Goal: Transaction & Acquisition: Book appointment/travel/reservation

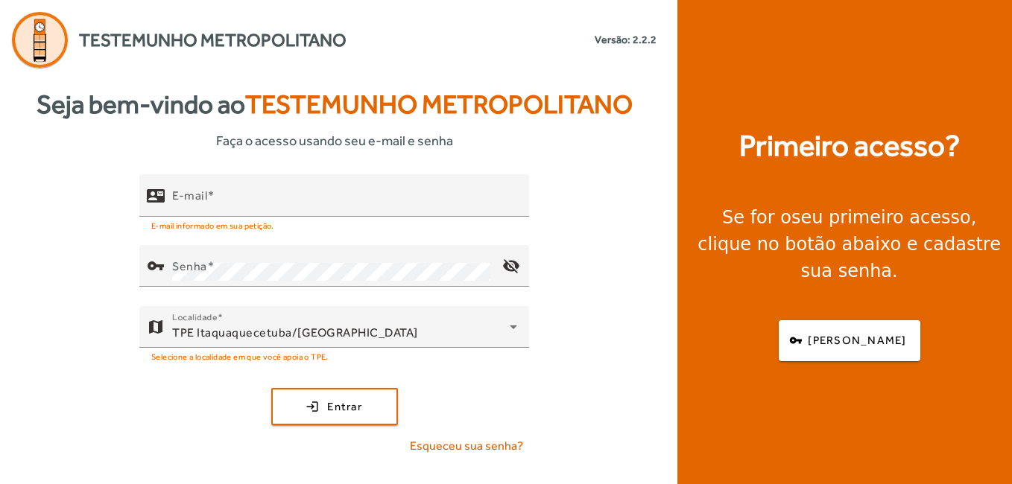
click at [213, 196] on span at bounding box center [210, 195] width 7 height 14
click at [213, 196] on input "E-mail" at bounding box center [344, 202] width 345 height 18
click at [221, 199] on input "E-mail" at bounding box center [344, 202] width 345 height 18
click at [217, 189] on div "E-mail" at bounding box center [344, 195] width 345 height 42
click at [647, 482] on body "Testemunho Metropolitano Versão: 2.2.2 Seja bem-vindo ao Testemunho Metropolita…" at bounding box center [506, 242] width 1012 height 484
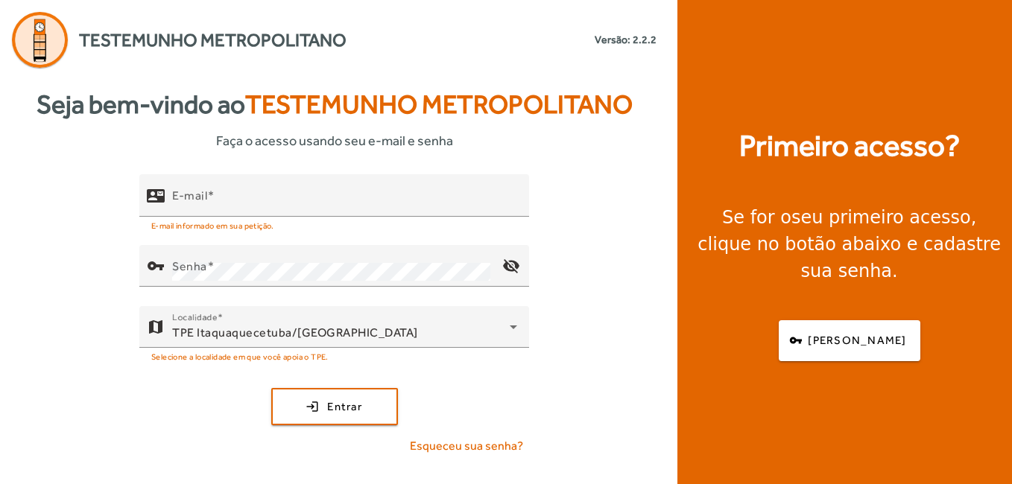
click at [639, 458] on span "button" at bounding box center [634, 460] width 37 height 36
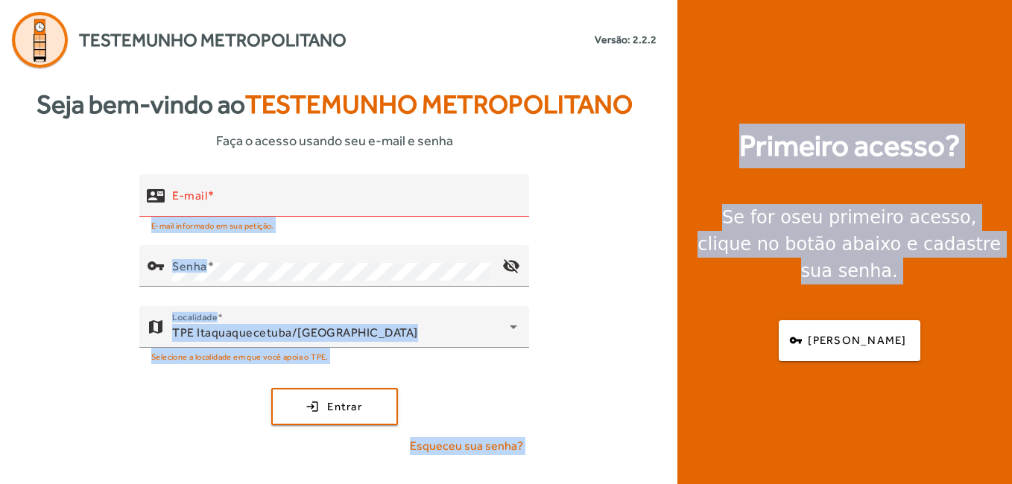
click at [631, 459] on div "contact_mail E-mail E-mail informado em sua petição. vpn_key Senha visibility_o…" at bounding box center [334, 320] width 668 height 293
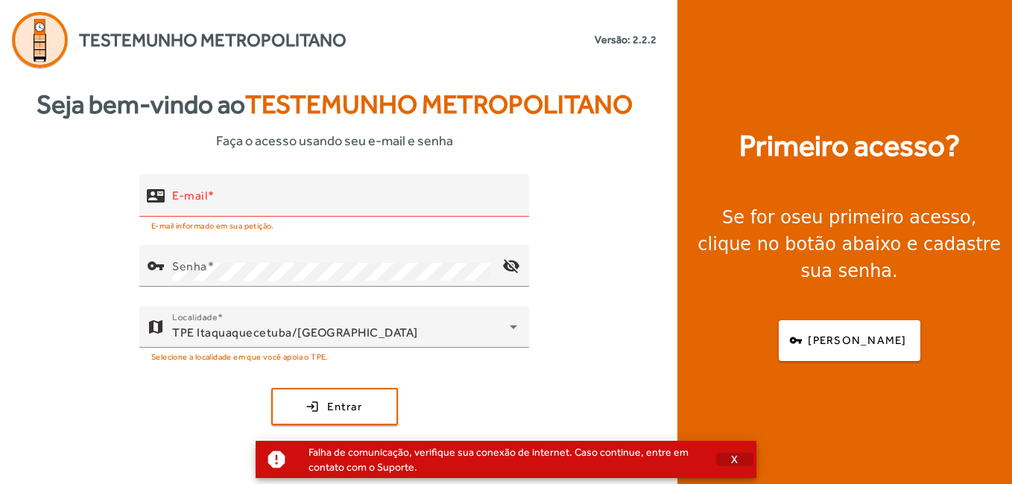
click at [734, 461] on span "X" at bounding box center [734, 459] width 7 height 13
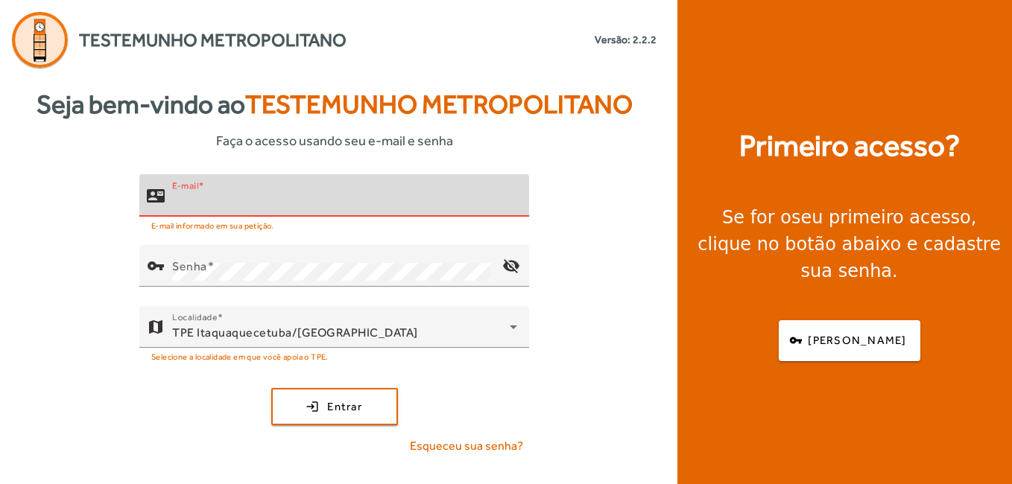
click at [245, 209] on input "E-mail" at bounding box center [344, 202] width 345 height 18
type input "**********"
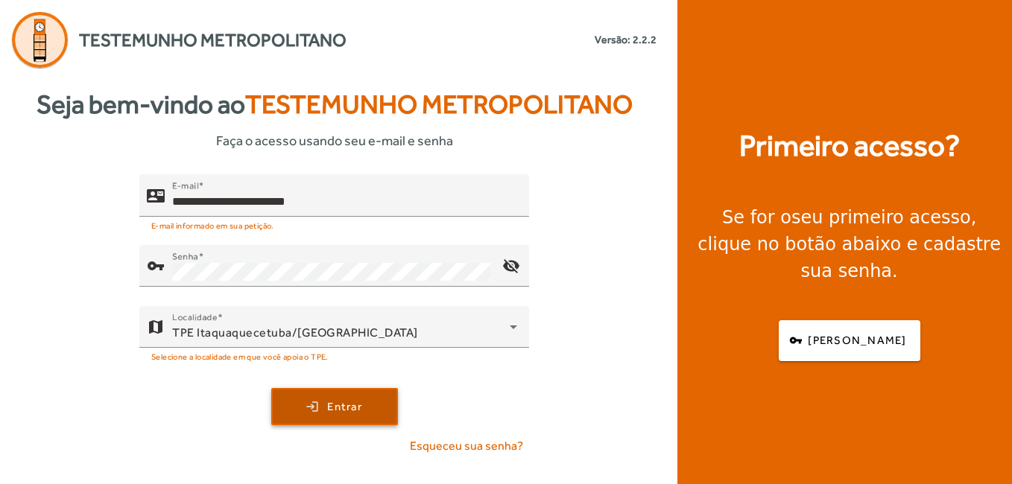
click at [323, 418] on span "submit" at bounding box center [335, 407] width 124 height 36
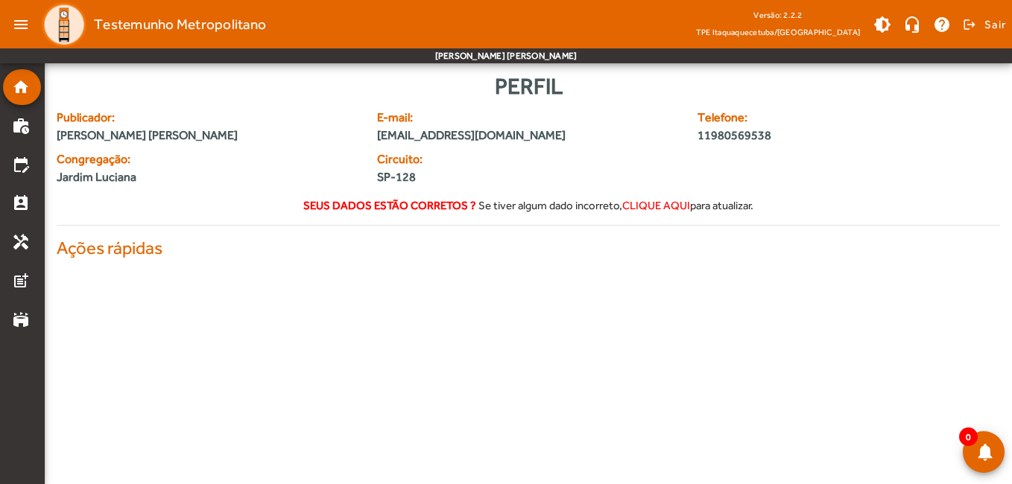
click at [735, 457] on body "menu Testemunho Metropolitano Versão: 2.2.2 TPE Itaquaquecetuba/SP brightness_m…" at bounding box center [506, 242] width 1012 height 484
click at [24, 20] on mat-icon "menu" at bounding box center [21, 25] width 30 height 30
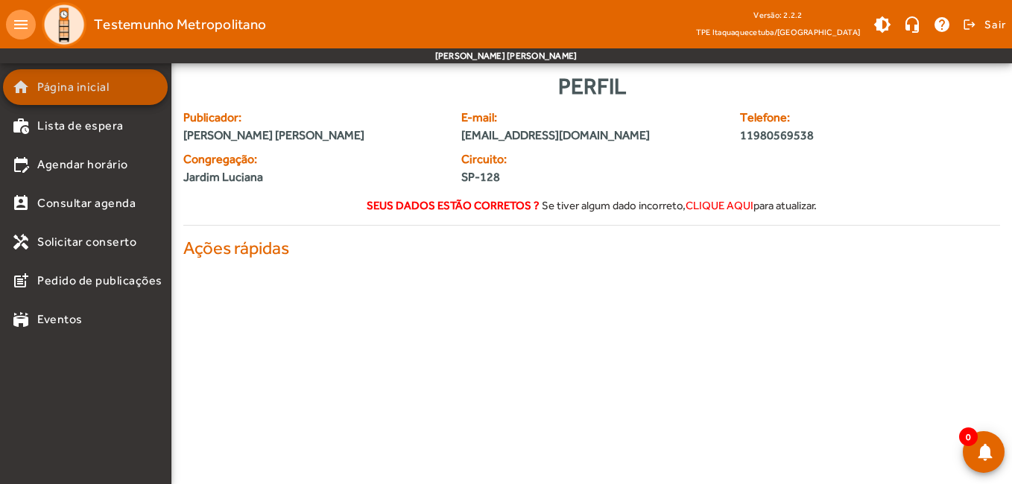
click at [67, 89] on span "Página inicial" at bounding box center [73, 87] width 72 height 18
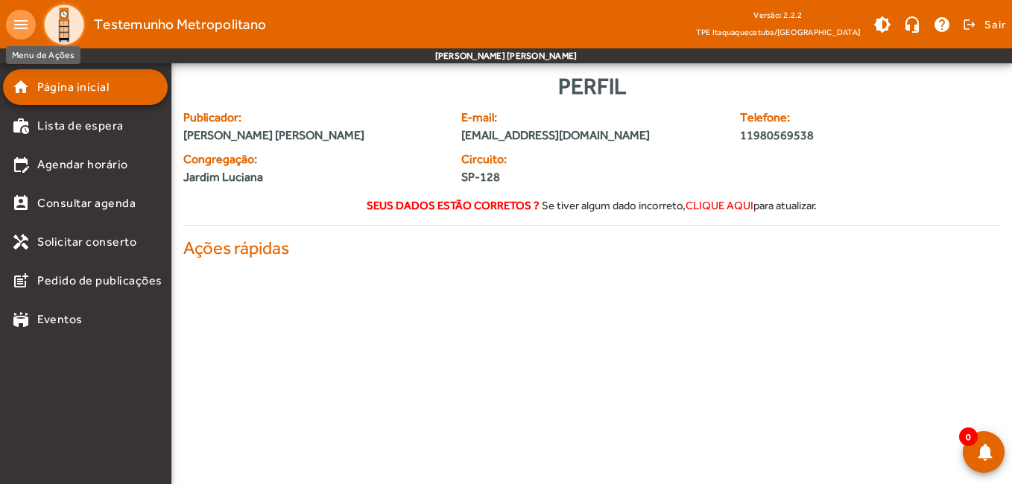
click at [22, 21] on mat-icon "menu" at bounding box center [21, 25] width 30 height 30
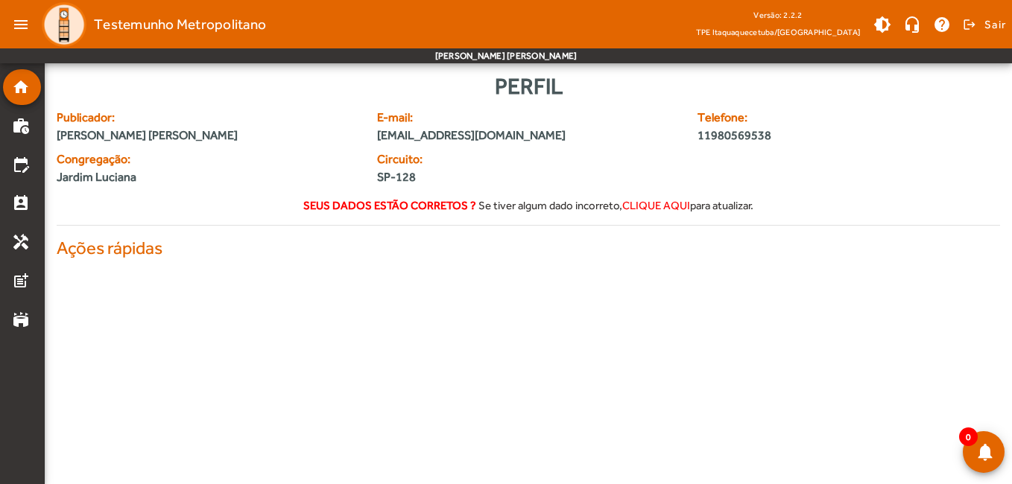
click at [22, 21] on mat-icon "menu" at bounding box center [21, 25] width 30 height 30
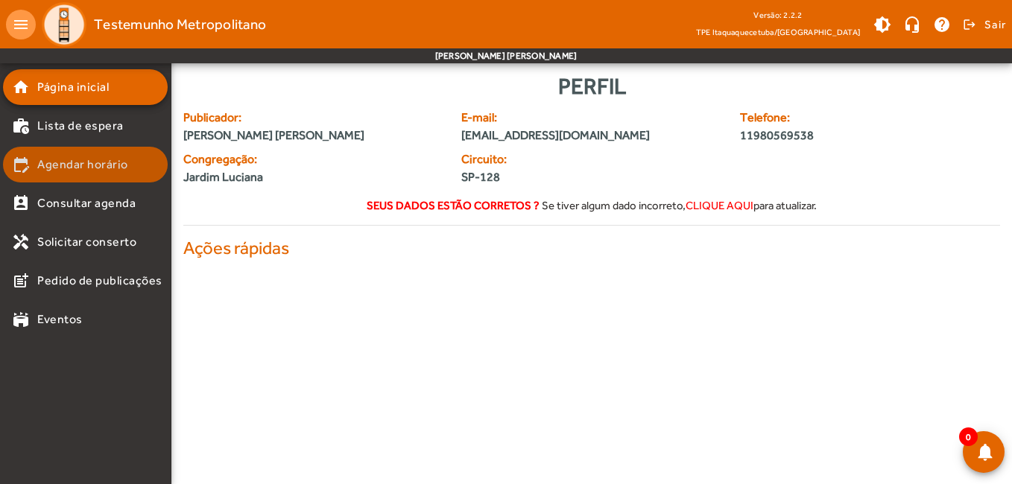
click at [84, 168] on span "Agendar horário" at bounding box center [82, 165] width 91 height 18
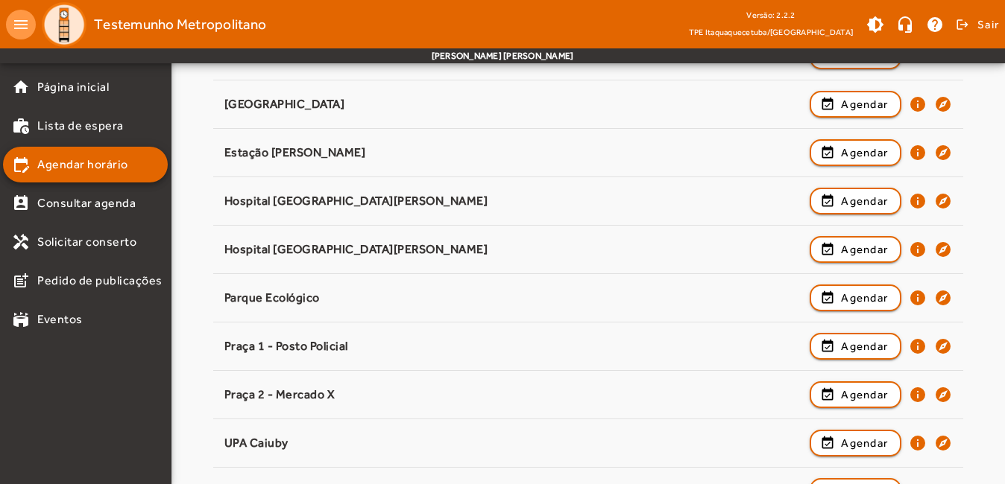
scroll to position [370, 0]
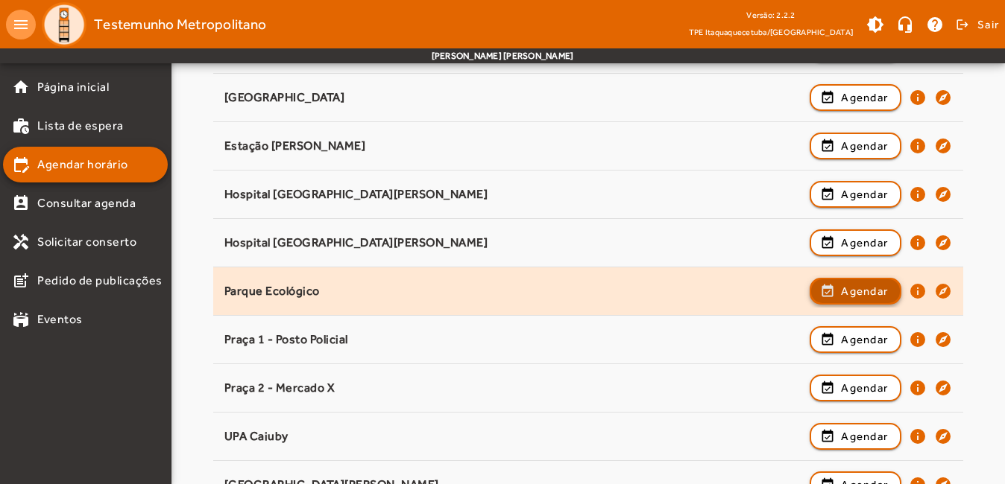
click at [832, 297] on span "button" at bounding box center [855, 292] width 89 height 36
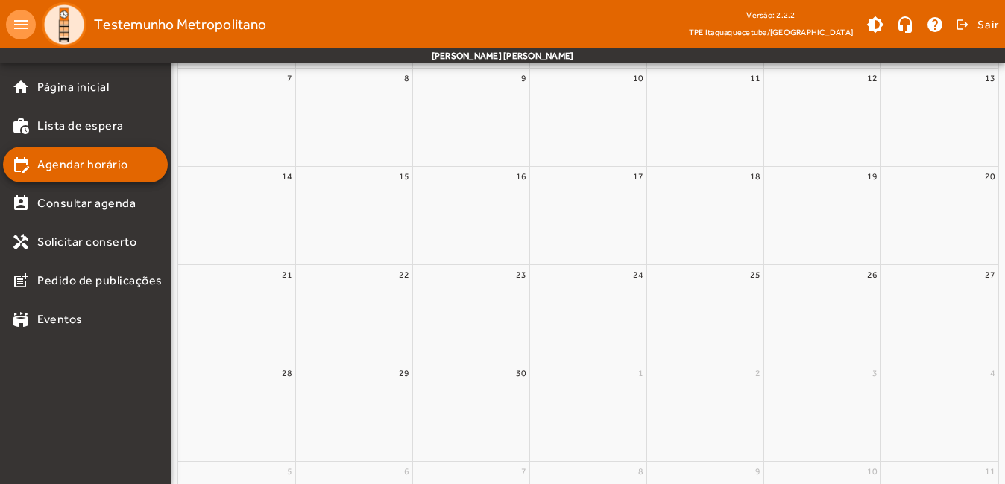
scroll to position [0, 0]
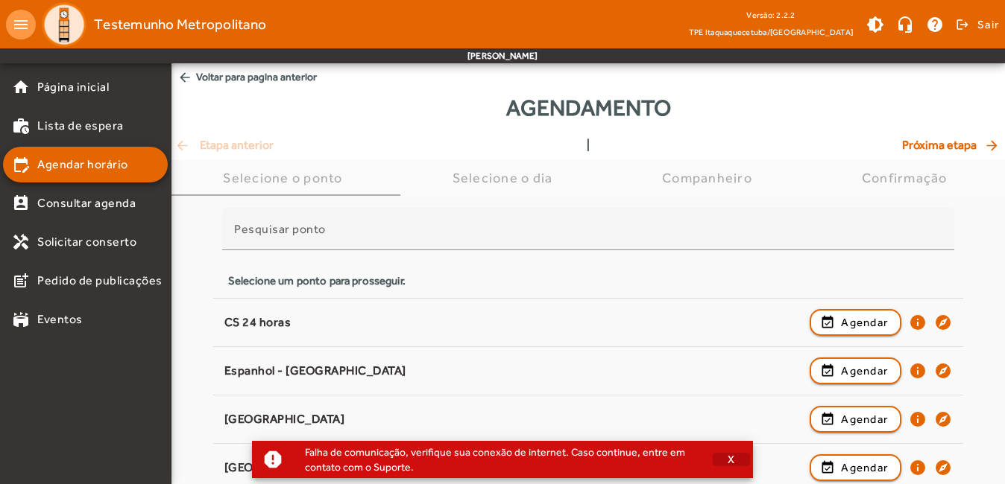
click at [731, 459] on span "X" at bounding box center [730, 459] width 7 height 13
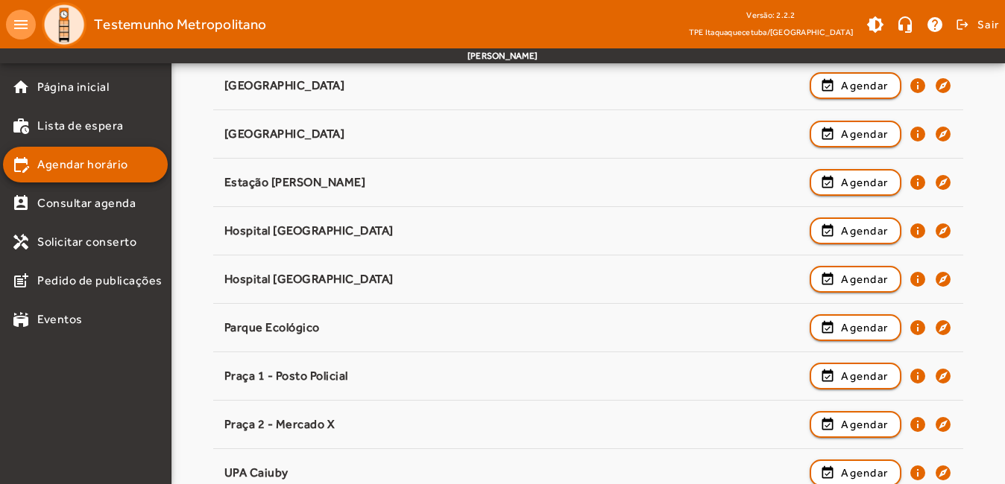
scroll to position [358, 0]
